Goal: Task Accomplishment & Management: Use online tool/utility

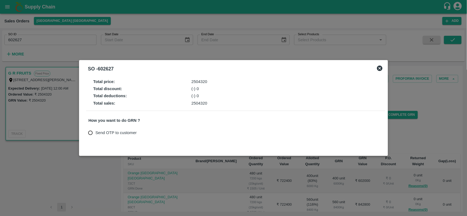
drag, startPoint x: 379, startPoint y: 66, endPoint x: 0, endPoint y: 9, distance: 383.1
click at [0, 9] on div "SO - 602627 Total price : 2504320 Total discount : (-) 0 Total deductions : (-)…" at bounding box center [233, 108] width 467 height 216
click at [0, 9] on div at bounding box center [233, 108] width 467 height 216
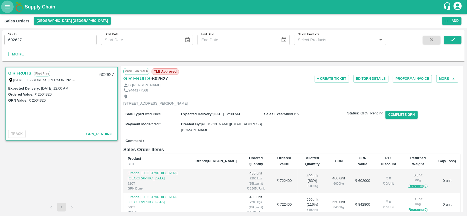
click at [7, 11] on button "open drawer" at bounding box center [7, 7] width 13 height 13
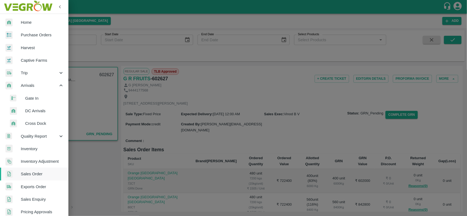
scroll to position [158, 0]
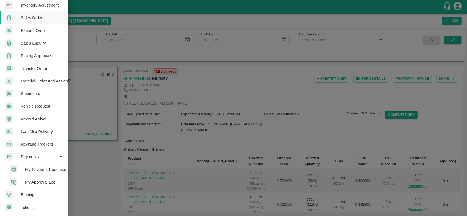
click at [37, 164] on li "My Payment Requests" at bounding box center [36, 170] width 64 height 13
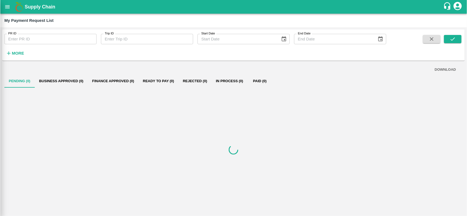
scroll to position [156, 0]
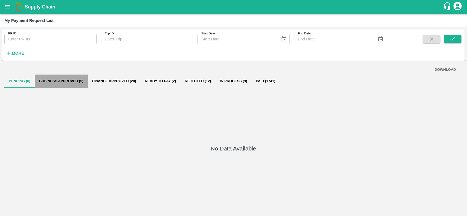
click at [56, 85] on button "Business Approved (5)" at bounding box center [61, 81] width 53 height 13
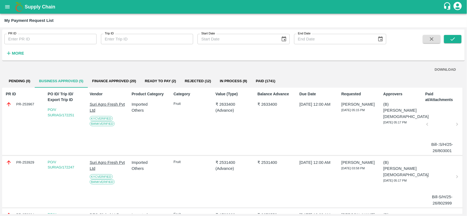
click at [22, 105] on div "PR-253967" at bounding box center [24, 104] width 36 height 6
click at [25, 104] on div "PR-253967" at bounding box center [24, 104] width 36 height 6
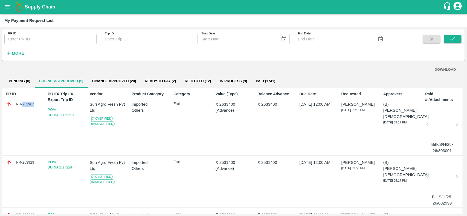
click at [25, 104] on div "PR-253967" at bounding box center [24, 104] width 36 height 6
click at [22, 164] on div "PR-253929" at bounding box center [24, 163] width 36 height 6
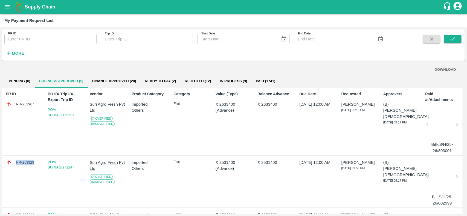
copy div "PR-253929"
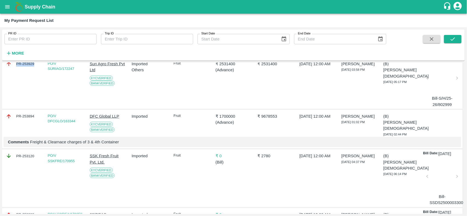
scroll to position [99, 0]
click at [26, 116] on div "PR-253894" at bounding box center [24, 116] width 36 height 6
copy div "PR-253894"
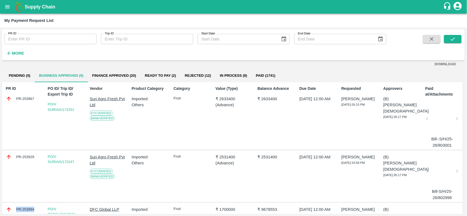
scroll to position [5, 0]
click at [221, 97] on p "₹ 2633400" at bounding box center [234, 100] width 36 height 6
copy p "2633400"
click at [228, 155] on p "₹ 2531400" at bounding box center [234, 158] width 36 height 6
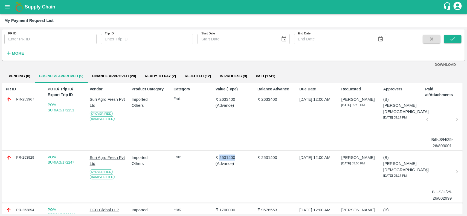
click at [228, 155] on p "₹ 2531400" at bounding box center [234, 158] width 36 height 6
copy p "2531400"
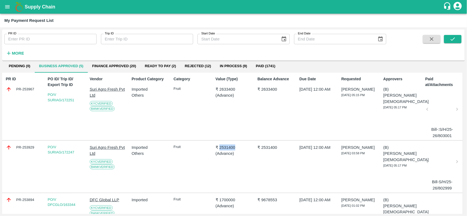
scroll to position [70, 0]
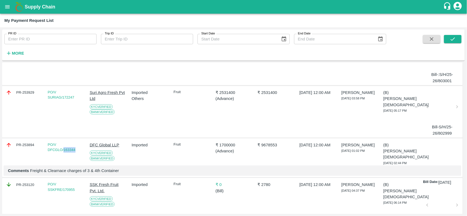
drag, startPoint x: 80, startPoint y: 149, endPoint x: 64, endPoint y: 152, distance: 16.3
click at [64, 152] on div "PO/V DFCGLO/163344" at bounding box center [66, 147] width 36 height 11
copy link "163344"
drag, startPoint x: 76, startPoint y: 97, endPoint x: 62, endPoint y: 99, distance: 13.5
click at [62, 99] on div "PO/V SURIAG/172247" at bounding box center [66, 95] width 36 height 11
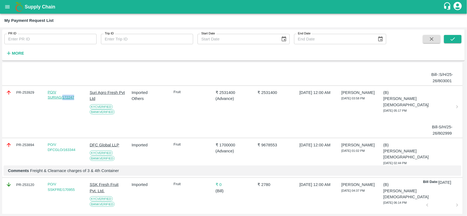
copy link "172247"
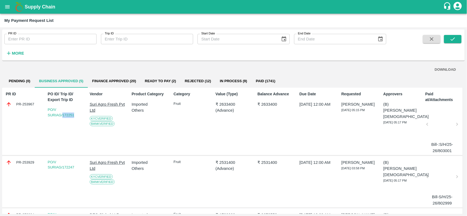
drag, startPoint x: 77, startPoint y: 114, endPoint x: 62, endPoint y: 118, distance: 14.9
click at [62, 118] on div "PO ID/ Trip ID/ Export Trip ID PO/V SURIAG/172251" at bounding box center [64, 121] width 38 height 65
copy link "172251"
click at [110, 94] on p "Vendor" at bounding box center [108, 94] width 36 height 6
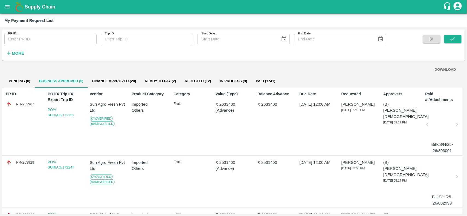
click at [110, 94] on p "Vendor" at bounding box center [108, 94] width 36 height 6
click at [111, 101] on p "Suri Agro Fresh Pvt Ltd" at bounding box center [108, 107] width 36 height 12
click at [2, 7] on button "open drawer" at bounding box center [7, 7] width 13 height 13
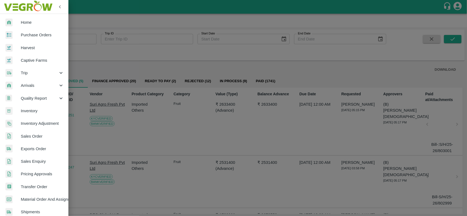
click at [2, 7] on img at bounding box center [27, 6] width 51 height 17
click at [16, 76] on div at bounding box center [12, 73] width 15 height 8
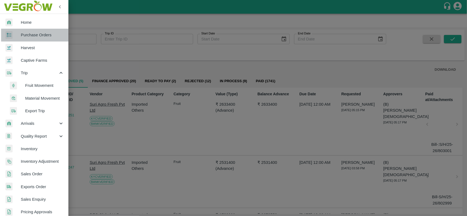
click at [51, 36] on span "Purchase Orders" at bounding box center [42, 35] width 43 height 6
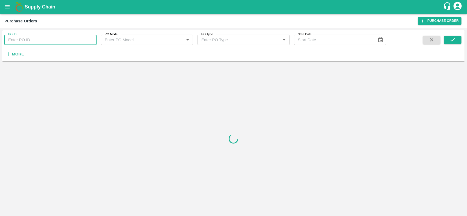
click at [45, 39] on input "PO ID" at bounding box center [50, 40] width 92 height 10
paste input "170257"
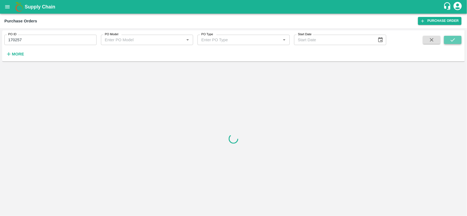
click at [452, 40] on icon "submit" at bounding box center [453, 40] width 6 height 6
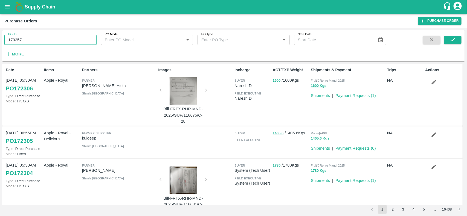
click at [15, 42] on input "170257" at bounding box center [50, 40] width 92 height 10
paste input "text"
type input "170348"
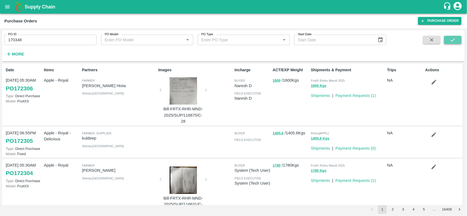
click at [457, 37] on button "submit" at bounding box center [453, 40] width 18 height 8
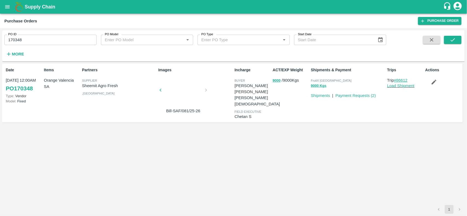
click at [402, 78] on link "#86612" at bounding box center [401, 80] width 14 height 4
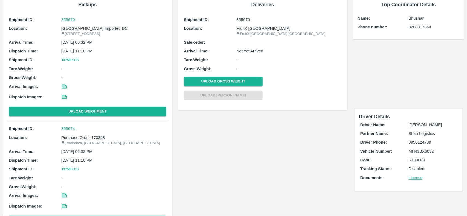
scroll to position [37, 0]
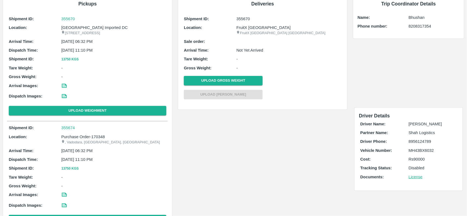
click at [100, 140] on p "Purchase Order-170348" at bounding box center [113, 137] width 105 height 6
copy p "Purchase Order-170348"
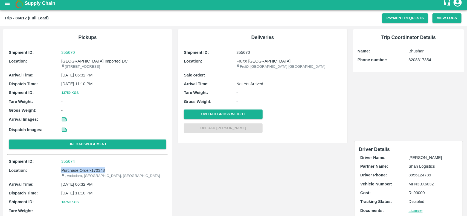
scroll to position [0, 0]
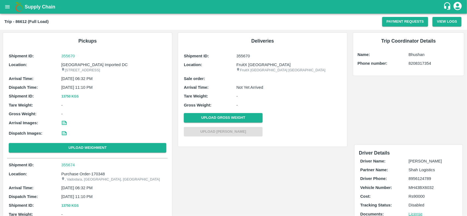
click at [18, 20] on b "Trip - 86612 (Full Load)" at bounding box center [26, 21] width 44 height 4
copy b "86612"
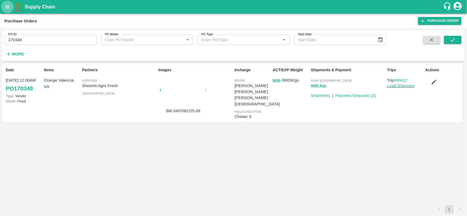
click at [7, 9] on icon "open drawer" at bounding box center [7, 7] width 6 height 6
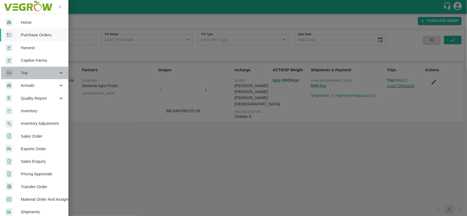
click at [30, 74] on span "Trip" at bounding box center [39, 73] width 37 height 6
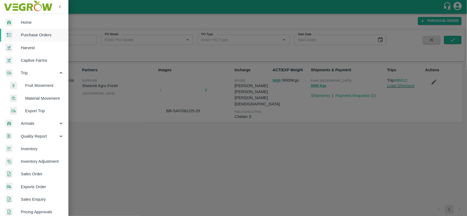
click at [33, 83] on span "Fruit Movement" at bounding box center [44, 86] width 39 height 6
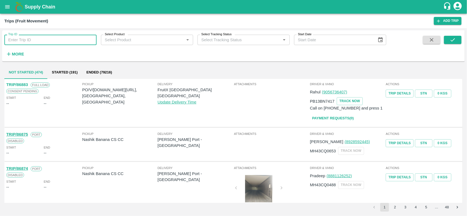
click at [42, 39] on input "Trip ID" at bounding box center [50, 40] width 92 height 10
type input "86612"
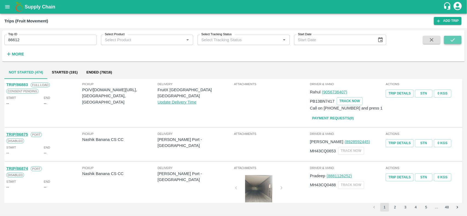
click at [449, 40] on button "submit" at bounding box center [453, 40] width 18 height 8
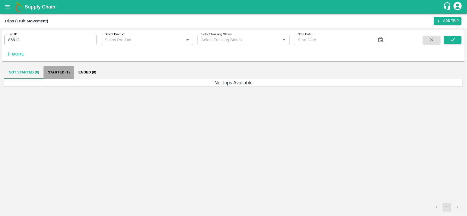
click at [63, 75] on button "Started (1)" at bounding box center [58, 72] width 31 height 13
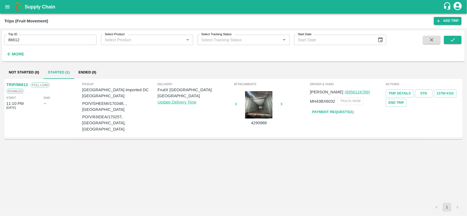
click at [43, 66] on button "Started (1)" at bounding box center [58, 72] width 31 height 13
click at [200, 159] on div "TRIP/86612 Full Load Disabled Start 11:10 PM 19 Aug 2025 End -- Pickup Mumbai I…" at bounding box center [233, 141] width 458 height 124
click at [8, 8] on icon "open drawer" at bounding box center [7, 6] width 5 height 3
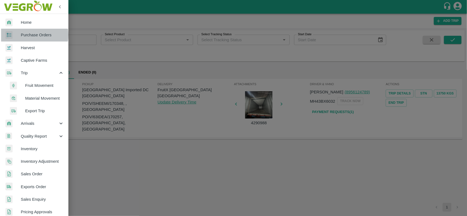
click at [26, 35] on span "Purchase Orders" at bounding box center [42, 35] width 43 height 6
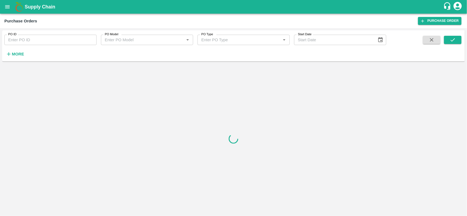
click at [17, 51] on h6 "More" at bounding box center [18, 54] width 12 height 7
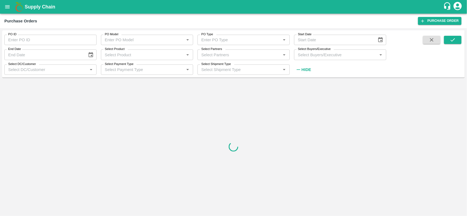
click at [214, 58] on div "Select Partners   *" at bounding box center [243, 55] width 92 height 10
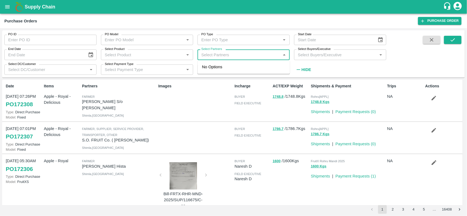
click at [213, 57] on input "Select Partners" at bounding box center [239, 54] width 80 height 7
paste input "[PERSON_NAME] [PERSON_NAME]"
type input "[PERSON_NAME] [PERSON_NAME]"
click at [233, 68] on div "[PERSON_NAME] [PERSON_NAME]-, -8169852309" at bounding box center [251, 70] width 68 height 12
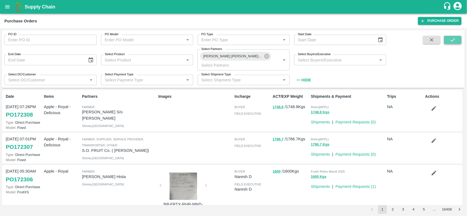
click at [450, 42] on icon "submit" at bounding box center [453, 40] width 6 height 6
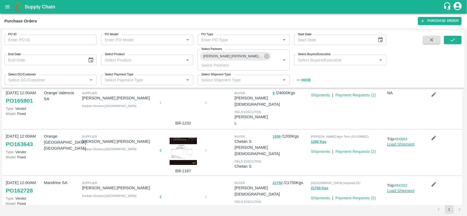
scroll to position [36, 0]
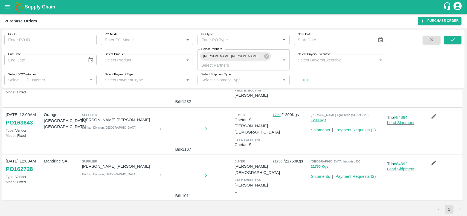
click at [181, 178] on div at bounding box center [183, 177] width 41 height 29
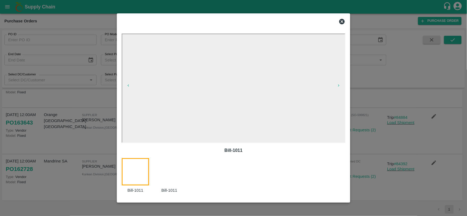
click at [340, 26] on div at bounding box center [234, 21] width 228 height 11
click at [342, 23] on icon at bounding box center [341, 21] width 5 height 5
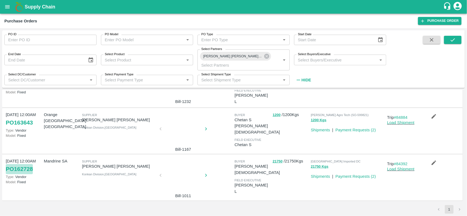
click at [24, 170] on link "PO 162728" at bounding box center [19, 169] width 27 height 10
click at [264, 59] on icon at bounding box center [267, 56] width 6 height 6
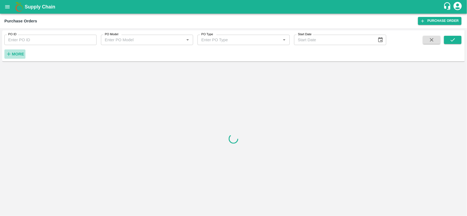
click at [4, 56] on button "More" at bounding box center [14, 54] width 21 height 9
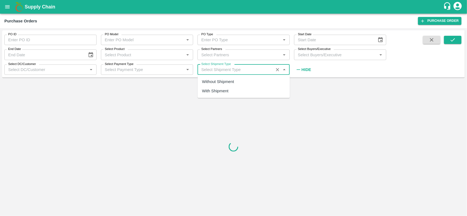
click at [219, 69] on input "Select Shipment Type" at bounding box center [235, 69] width 73 height 7
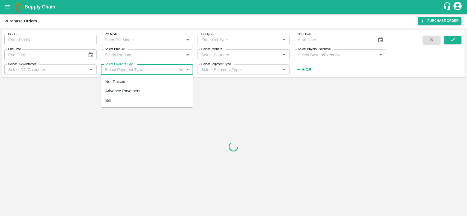
click at [156, 71] on input "Select Payment Type" at bounding box center [139, 69] width 73 height 7
click at [58, 72] on input "Select DC/Customer" at bounding box center [46, 69] width 80 height 7
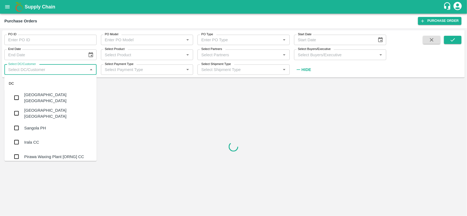
click at [144, 54] on input "Select Product" at bounding box center [143, 54] width 80 height 7
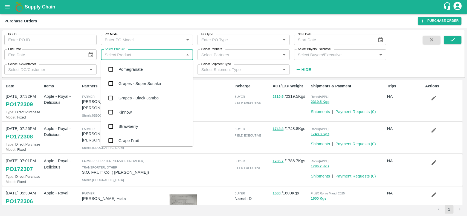
click at [263, 58] on div "Select Partners   *" at bounding box center [243, 55] width 92 height 10
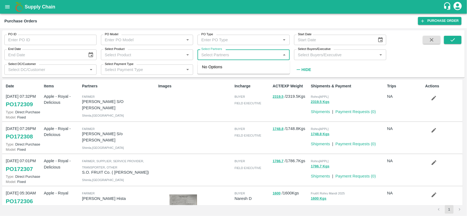
click at [127, 56] on input "Select Product" at bounding box center [143, 54] width 80 height 7
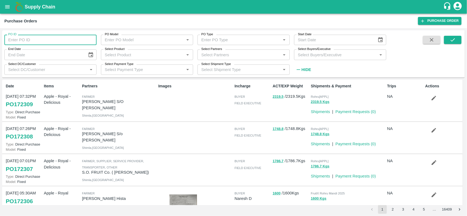
click at [39, 39] on input "PO ID" at bounding box center [50, 40] width 92 height 10
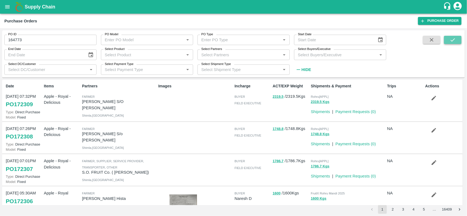
click at [454, 36] on button "submit" at bounding box center [453, 40] width 18 height 8
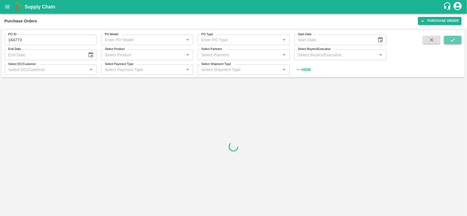
click at [454, 36] on button "submit" at bounding box center [453, 40] width 18 height 8
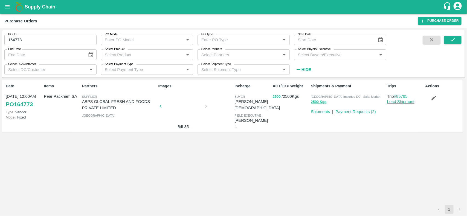
click at [30, 36] on input "164773" at bounding box center [50, 40] width 92 height 10
type input "164773"
click at [223, 52] on input "Select Partners" at bounding box center [239, 54] width 80 height 7
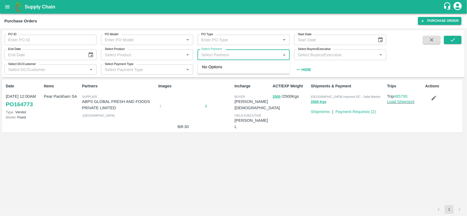
type input "c"
type input "vinod ke"
type input "164773"
click at [214, 69] on input "checkbox" at bounding box center [209, 70] width 11 height 11
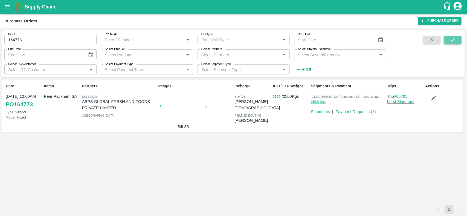
click at [453, 37] on icon "submit" at bounding box center [453, 40] width 6 height 6
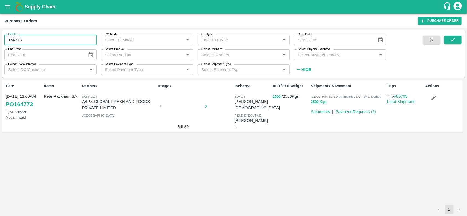
click at [56, 44] on input "164773" at bounding box center [50, 40] width 92 height 10
type input "164773"
click at [204, 57] on input "Select Partners" at bounding box center [239, 54] width 80 height 7
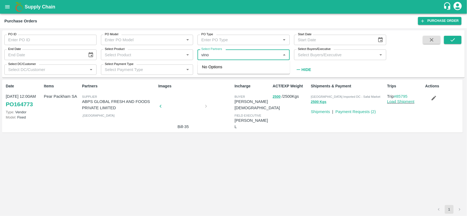
type input "vinod"
type input "164773"
click at [217, 59] on div "Select Partners   *" at bounding box center [243, 55] width 92 height 10
type input "[PERSON_NAME]"
click at [211, 71] on input "checkbox" at bounding box center [209, 70] width 11 height 11
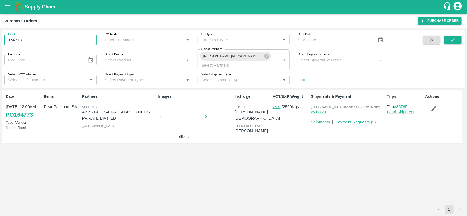
click at [39, 40] on input "164773" at bounding box center [50, 40] width 92 height 10
type input "164773"
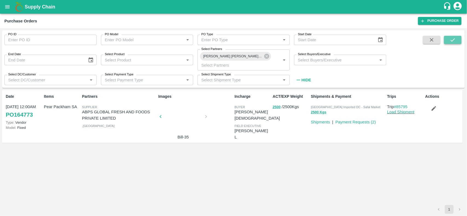
click at [450, 42] on icon "submit" at bounding box center [453, 40] width 6 height 6
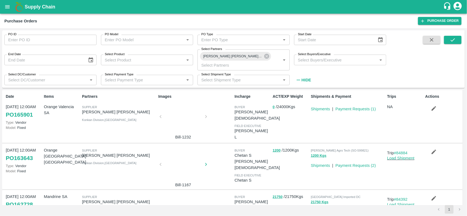
scroll to position [36, 0]
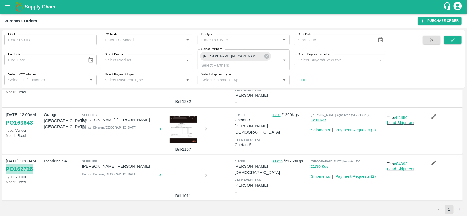
click at [20, 170] on link "PO 162728" at bounding box center [19, 169] width 27 height 10
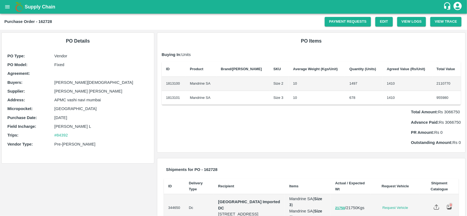
click at [57, 142] on p "Pre-Booker" at bounding box center [101, 144] width 94 height 6
drag, startPoint x: 85, startPoint y: 144, endPoint x: 63, endPoint y: 144, distance: 21.9
click at [63, 144] on p "Pre-Booker" at bounding box center [101, 144] width 94 height 6
click at [54, 144] on p "Vendor Type :" at bounding box center [30, 144] width 47 height 6
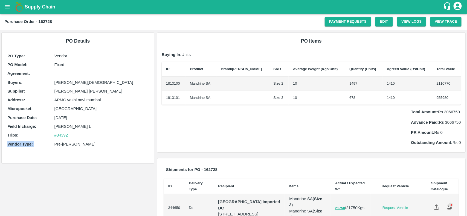
click at [54, 144] on p "Vendor Type :" at bounding box center [30, 144] width 47 height 6
click at [55, 144] on p "Pre-Booker" at bounding box center [101, 144] width 94 height 6
